Goal: Find contact information: Find contact information

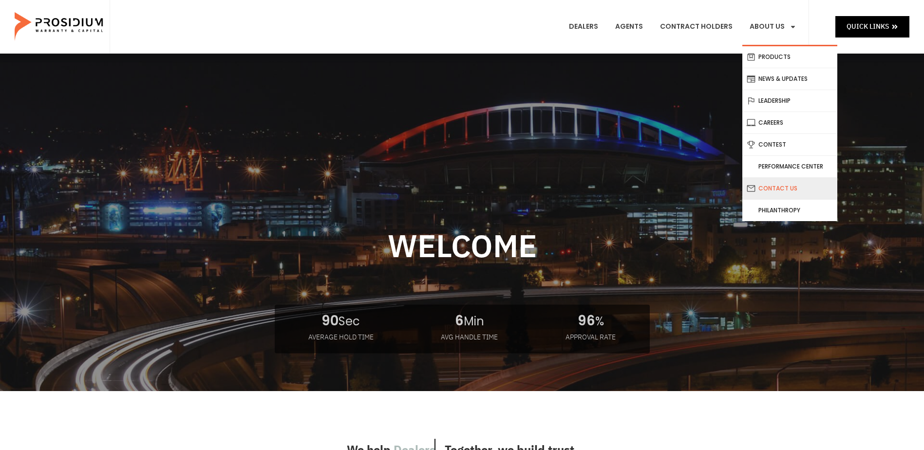
click at [778, 187] on link "Contact Us" at bounding box center [790, 188] width 95 height 21
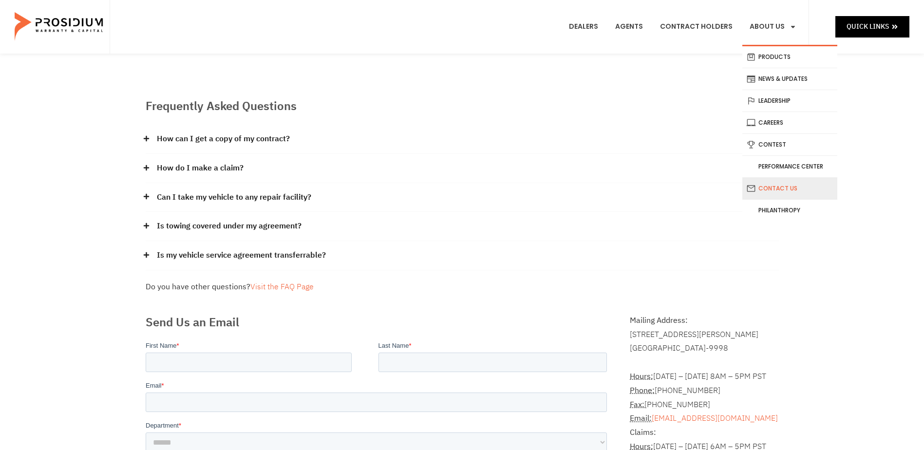
click at [778, 188] on link "Contact Us" at bounding box center [790, 188] width 95 height 21
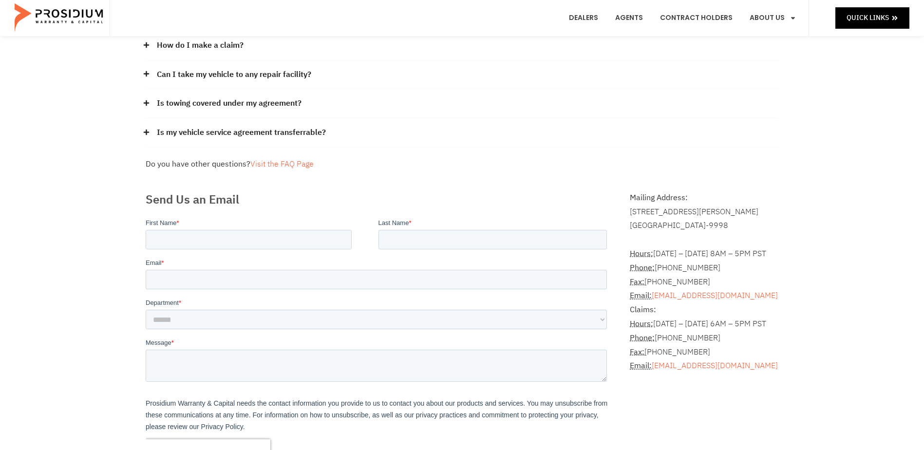
scroll to position [146, 0]
